Goal: Information Seeking & Learning: Learn about a topic

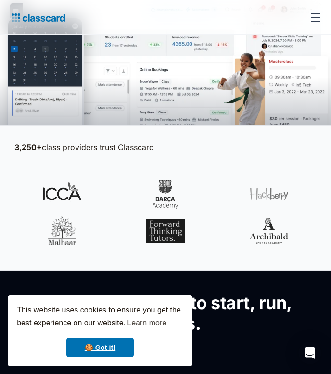
scroll to position [260, 0]
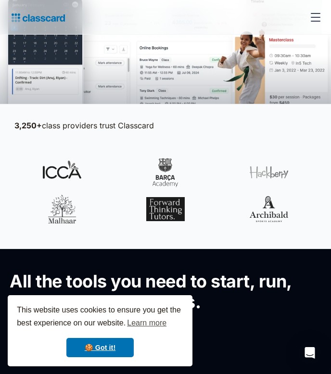
click at [200, 170] on div at bounding box center [165, 190] width 302 height 65
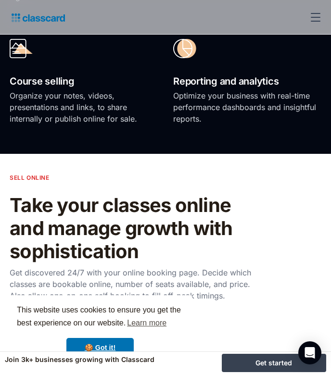
scroll to position [0, 0]
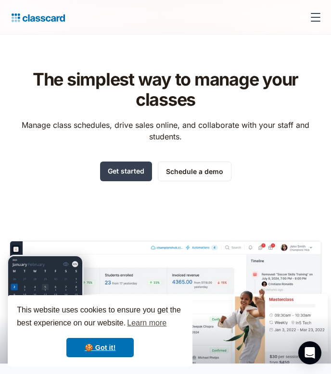
click at [314, 13] on div "menu" at bounding box center [316, 13] width 10 height 1
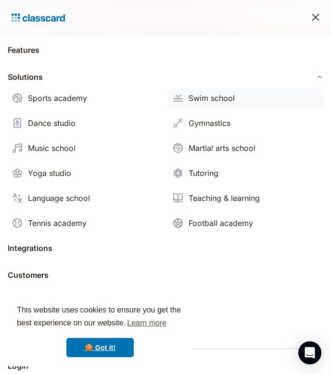
click at [234, 98] on div "Swim school" at bounding box center [212, 98] width 46 height 12
click at [221, 102] on div "Swim school" at bounding box center [212, 98] width 46 height 12
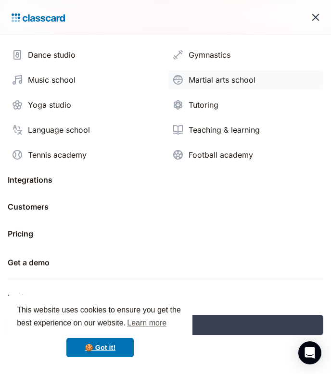
scroll to position [88, 0]
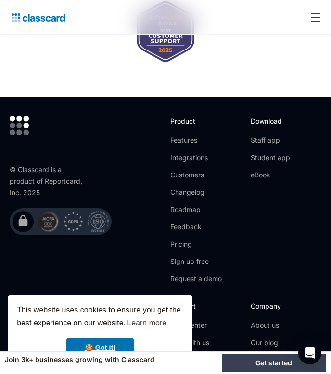
scroll to position [4025, 0]
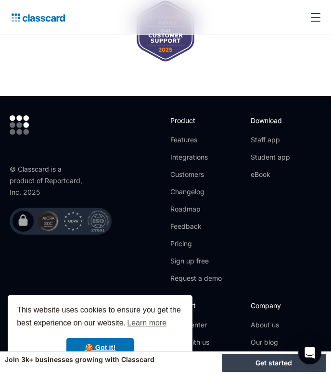
click at [279, 199] on div "Download Staff app Student app eBook" at bounding box center [286, 204] width 71 height 176
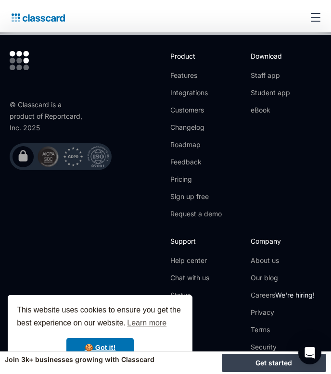
scroll to position [4167, 0]
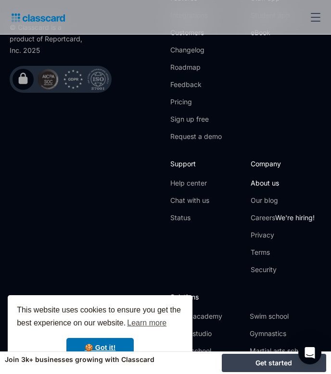
click at [274, 179] on link "About us" at bounding box center [283, 184] width 64 height 10
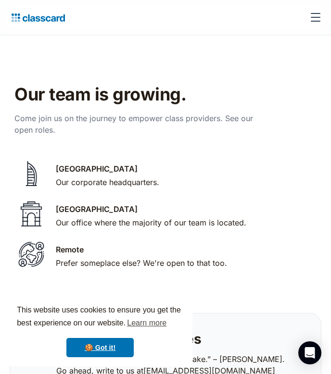
scroll to position [2668, 0]
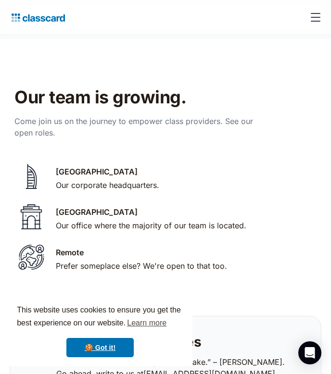
click at [78, 220] on div "Our office where the majority of our team is located." at bounding box center [151, 226] width 191 height 12
click at [80, 206] on div "[GEOGRAPHIC_DATA]" at bounding box center [97, 212] width 82 height 12
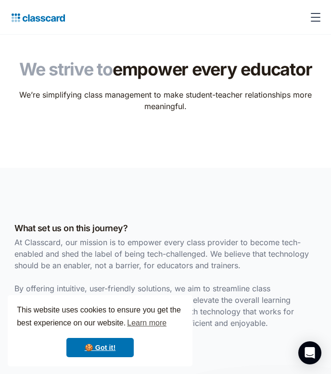
scroll to position [0, 0]
